Goal: Task Accomplishment & Management: Use online tool/utility

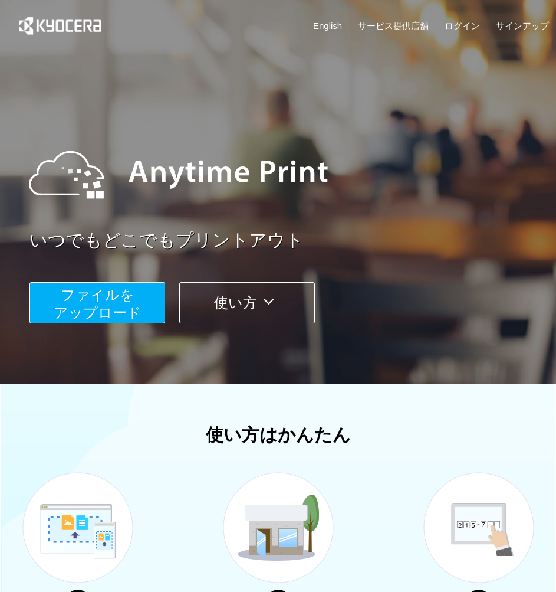
click at [132, 306] on span "ファイルを ​​アップロード" at bounding box center [98, 304] width 88 height 34
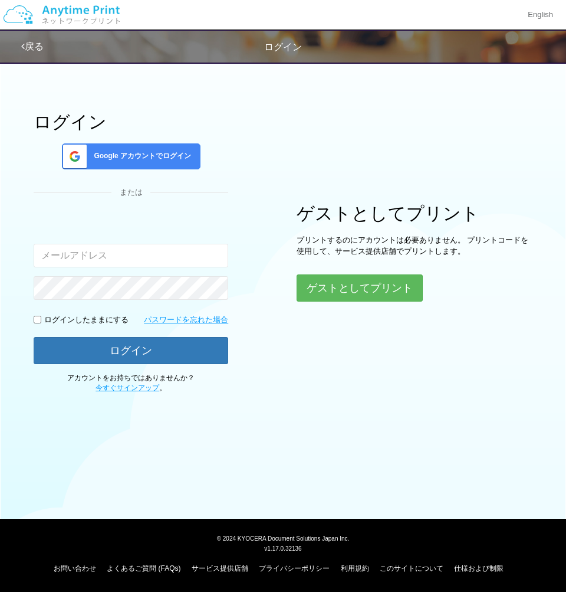
click at [155, 160] on span "Google アカウントでログイン" at bounding box center [140, 156] width 102 height 10
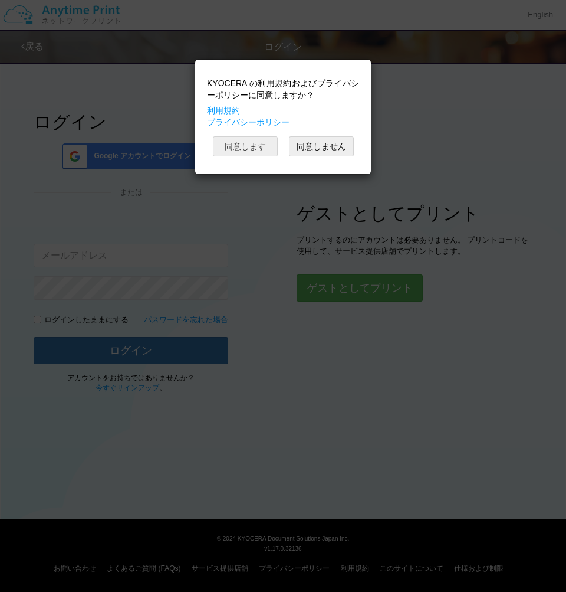
click at [242, 155] on button "同意します" at bounding box center [245, 146] width 65 height 20
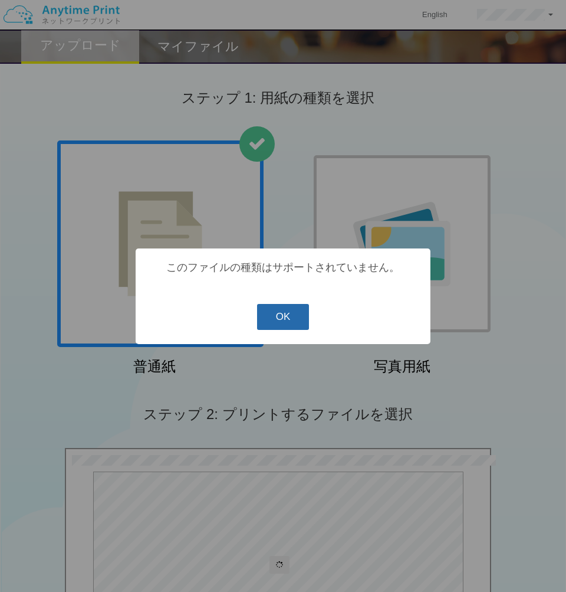
click at [297, 316] on button "OK" at bounding box center [283, 317] width 52 height 26
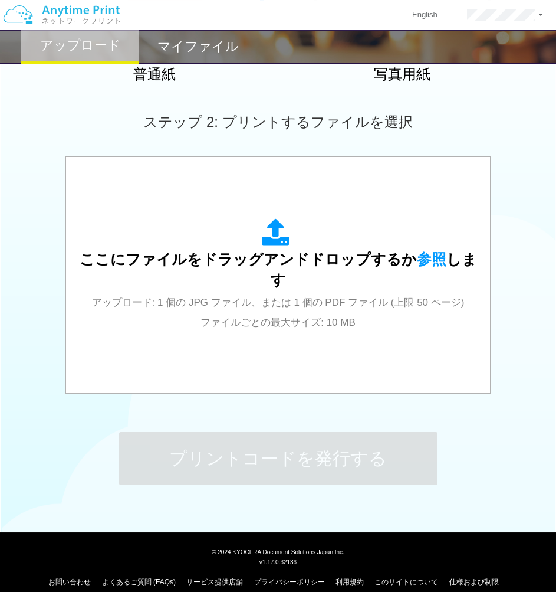
scroll to position [305, 0]
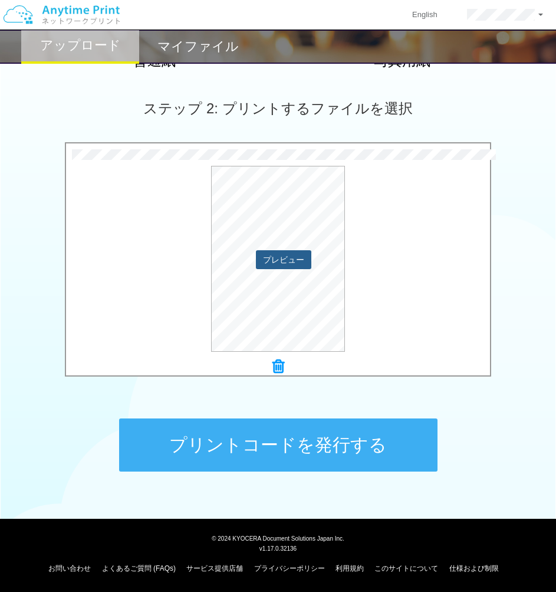
click at [291, 267] on button "プレビュー" at bounding box center [283, 259] width 55 height 19
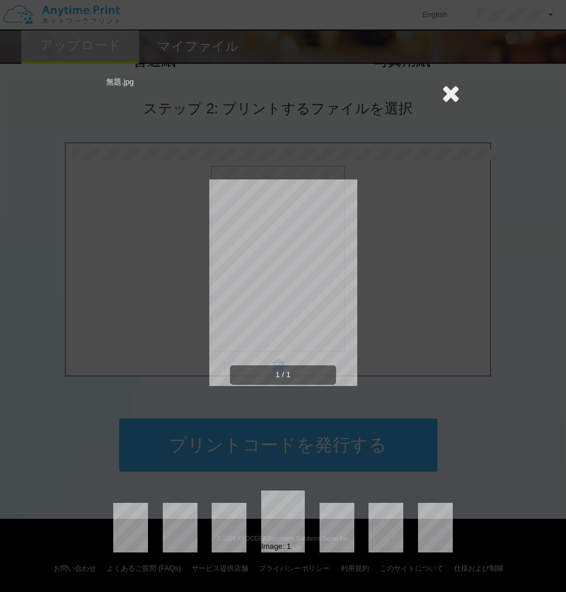
click at [456, 98] on icon at bounding box center [451, 93] width 18 height 24
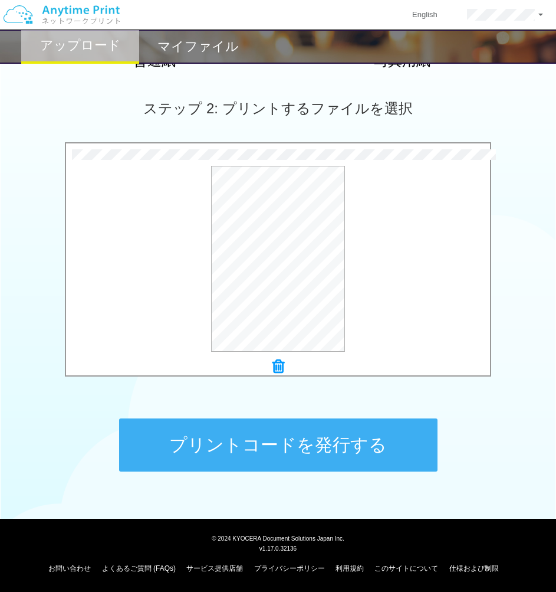
click at [299, 443] on button "プリントコードを発行する" at bounding box center [278, 444] width 318 height 53
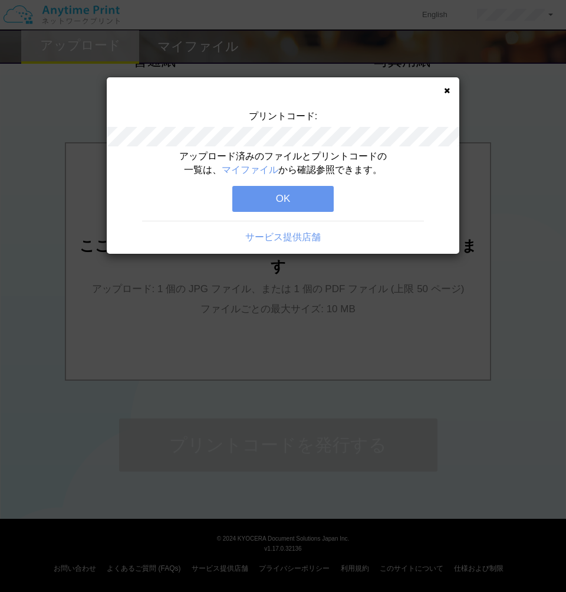
click at [316, 195] on button "OK" at bounding box center [282, 199] width 101 height 26
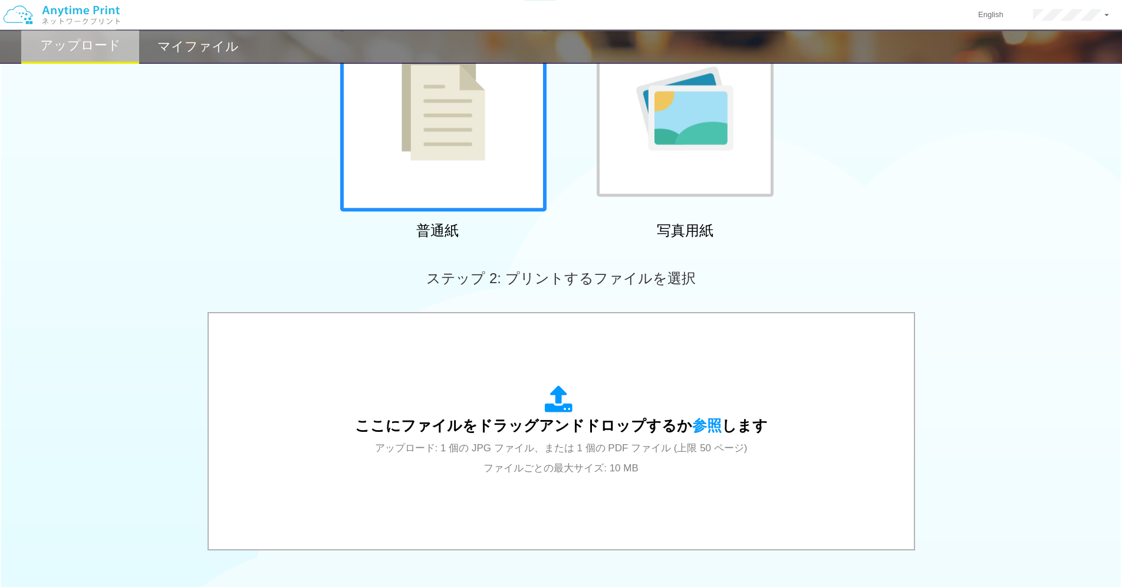
scroll to position [0, 0]
